Goal: Information Seeking & Learning: Learn about a topic

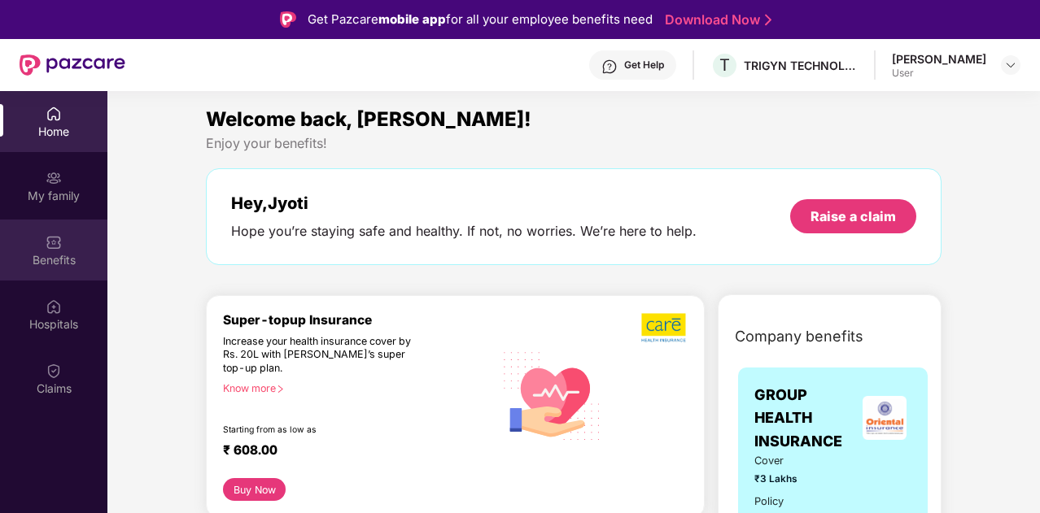
click at [52, 240] on img at bounding box center [54, 242] width 16 height 16
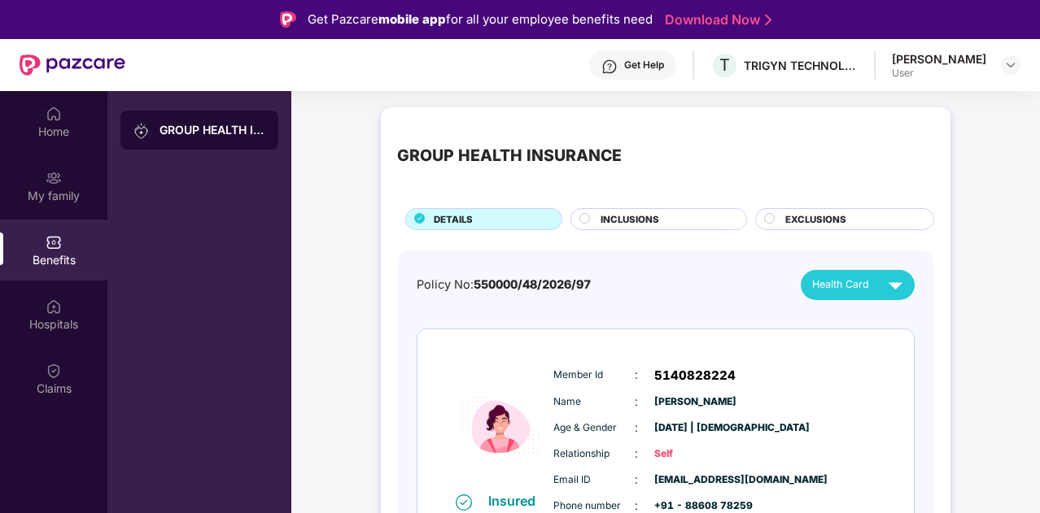
click at [617, 213] on span "INCLUSIONS" at bounding box center [630, 219] width 59 height 15
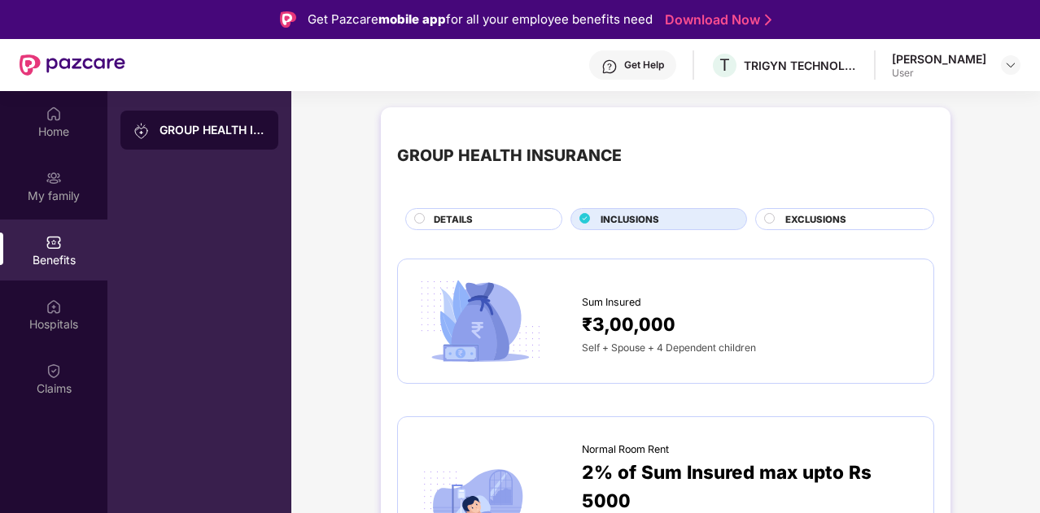
click at [785, 213] on span "EXCLUSIONS" at bounding box center [815, 219] width 61 height 15
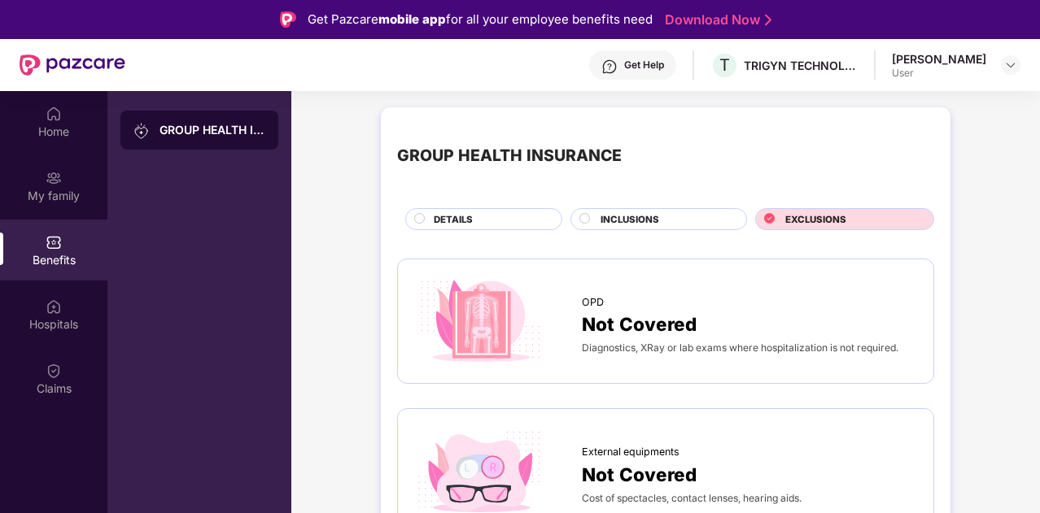
click at [662, 219] on div "INCLUSIONS" at bounding box center [665, 220] width 146 height 17
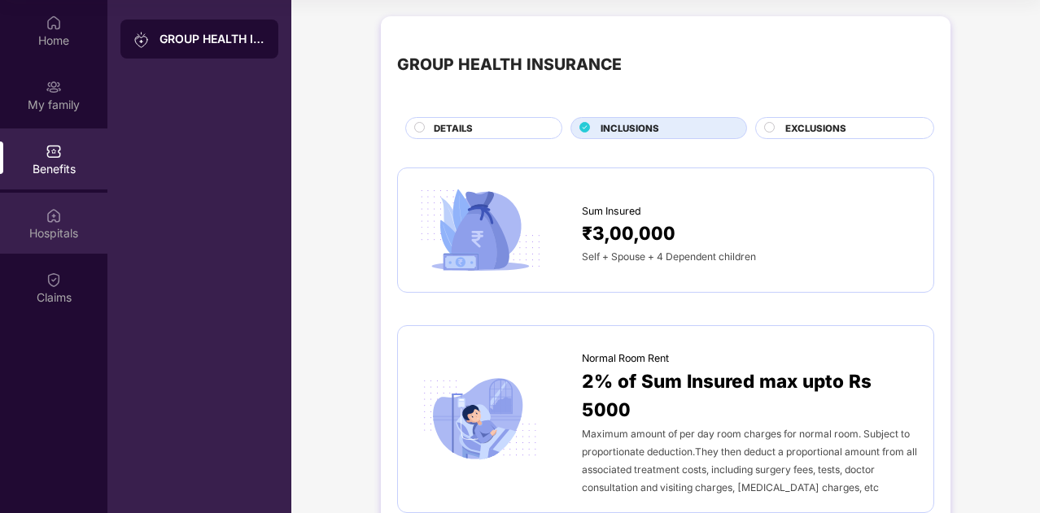
click at [52, 219] on img at bounding box center [54, 216] width 16 height 16
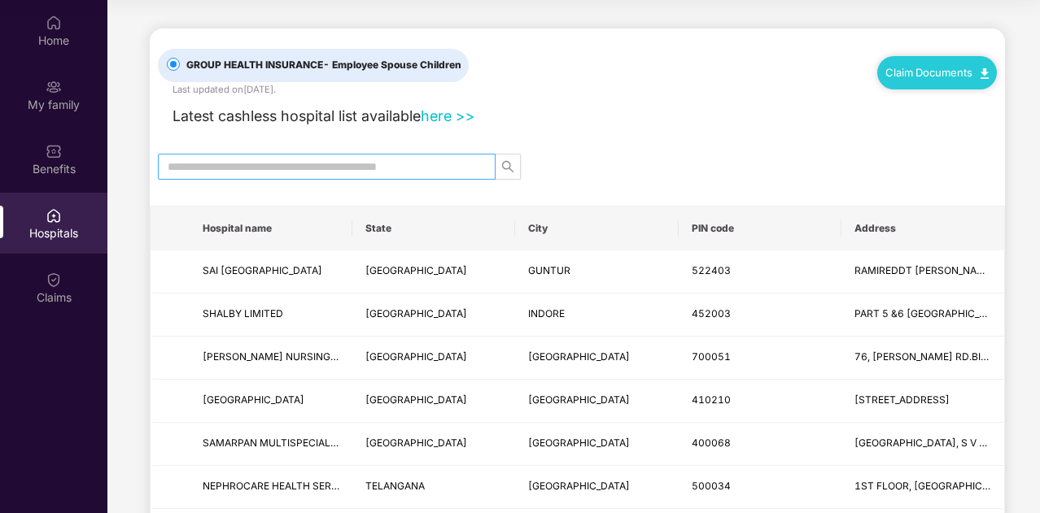
click at [354, 172] on input "text" at bounding box center [320, 167] width 305 height 18
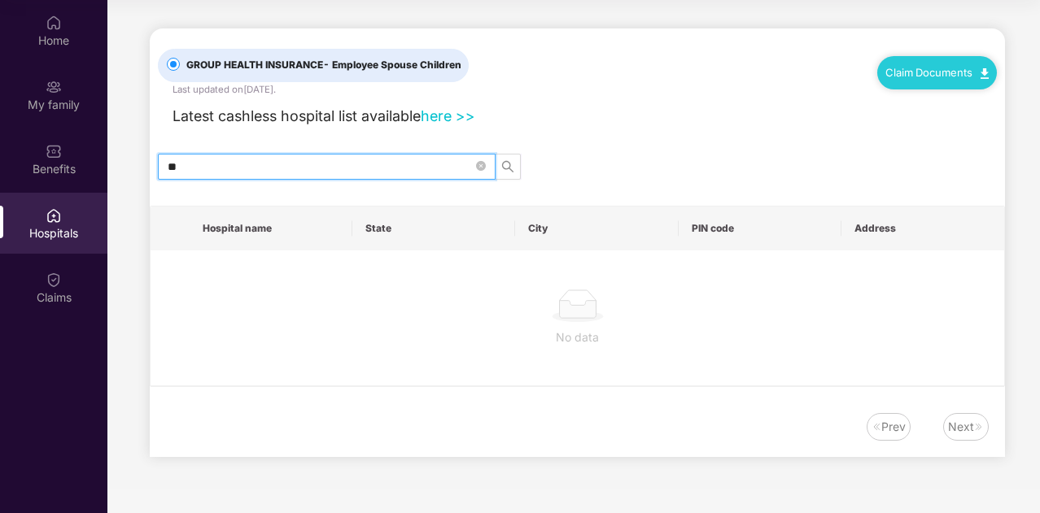
type input "*"
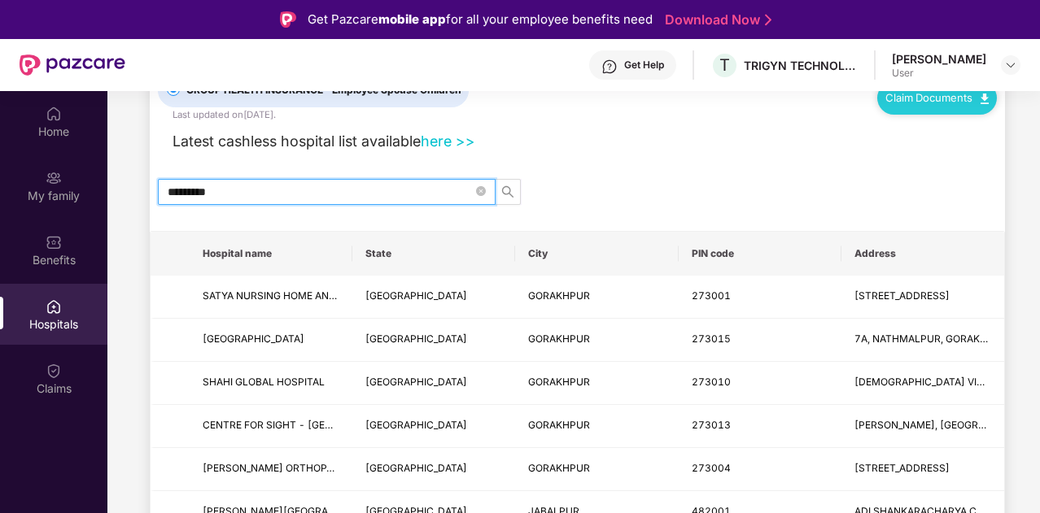
scroll to position [81, 0]
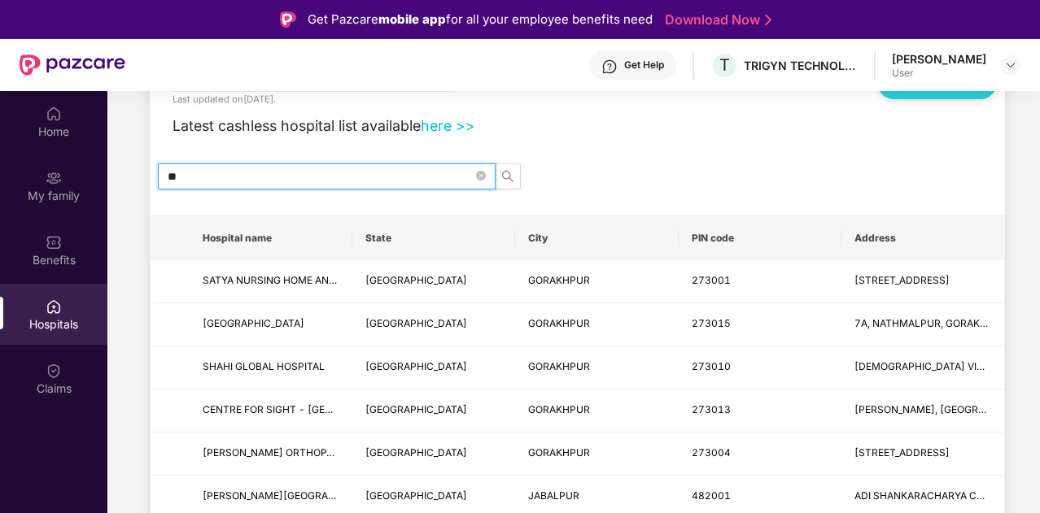
type input "*"
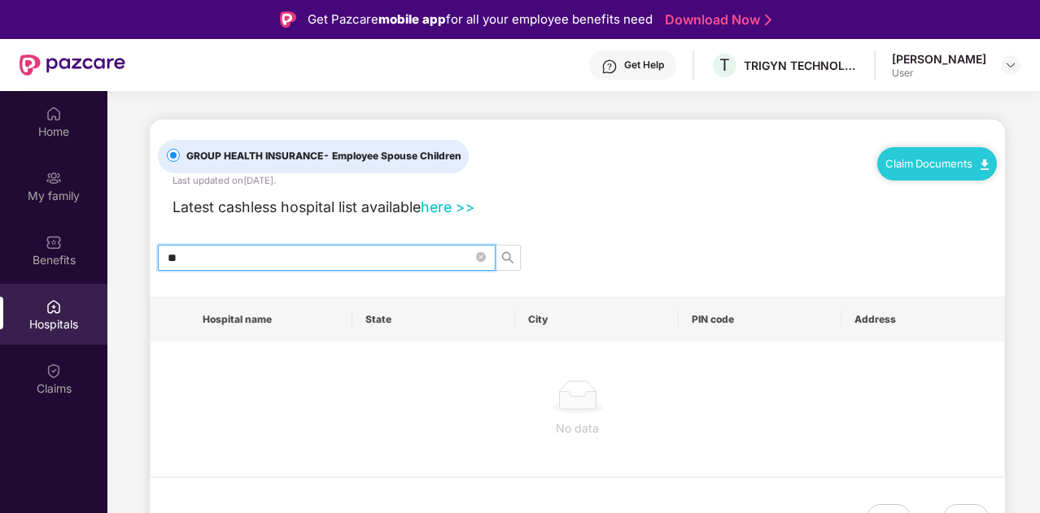
type input "*"
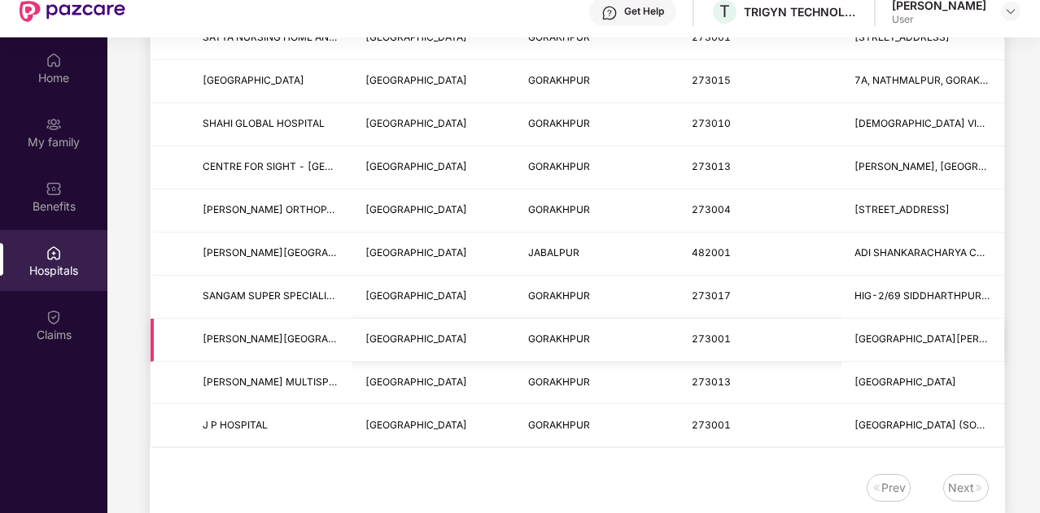
scroll to position [81, 0]
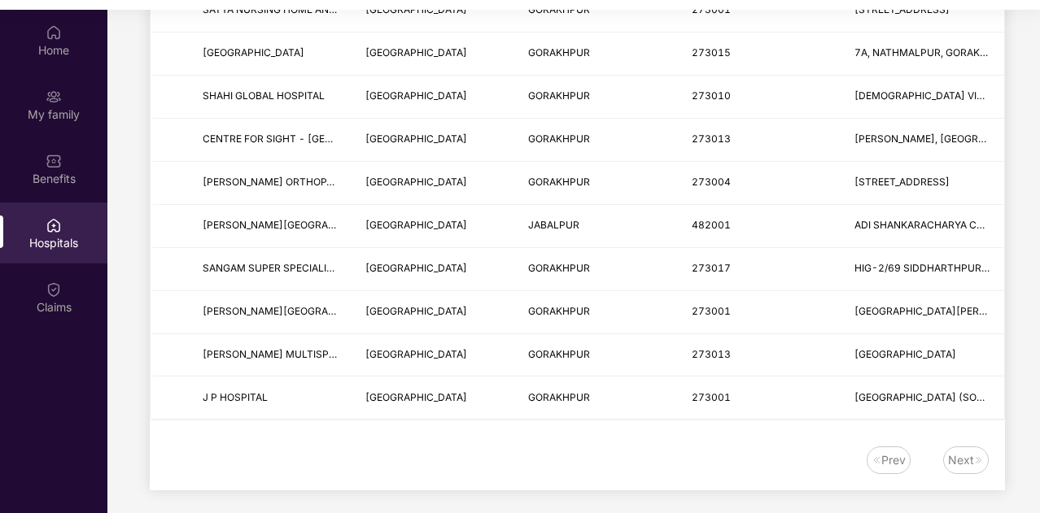
type input "*********"
